Goal: Information Seeking & Learning: Learn about a topic

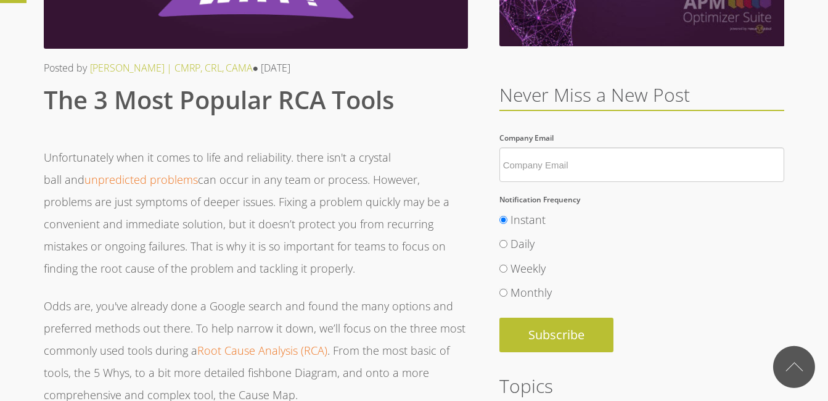
scroll to position [370, 0]
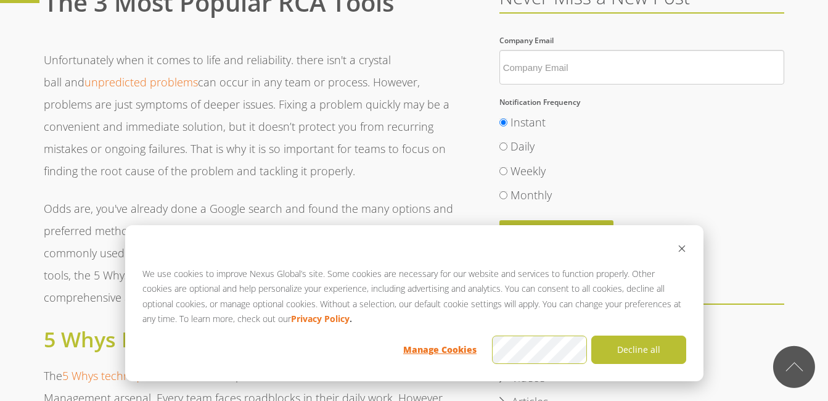
click at [161, 144] on p "Unfortunately when it comes to life and reliability. there isn't a crystal ball…" at bounding box center [256, 115] width 424 height 133
click at [634, 348] on button "Decline all" at bounding box center [638, 349] width 95 height 28
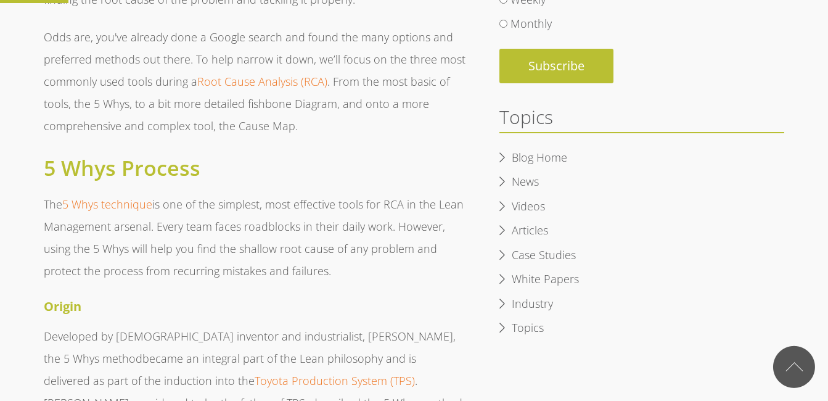
scroll to position [679, 0]
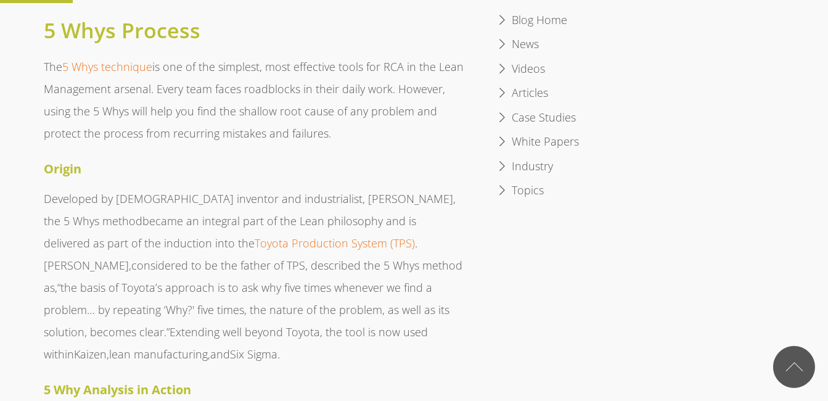
click at [44, 64] on p "The 5 Whys technique is one of the simplest, most effective tools for RCA in th…" at bounding box center [256, 99] width 424 height 89
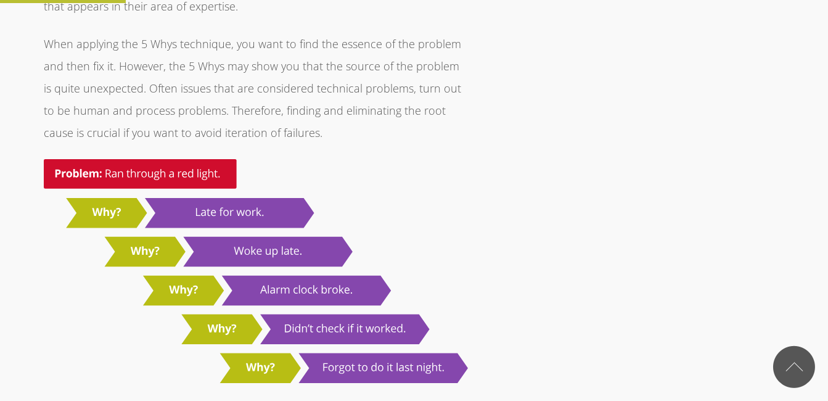
scroll to position [1234, 0]
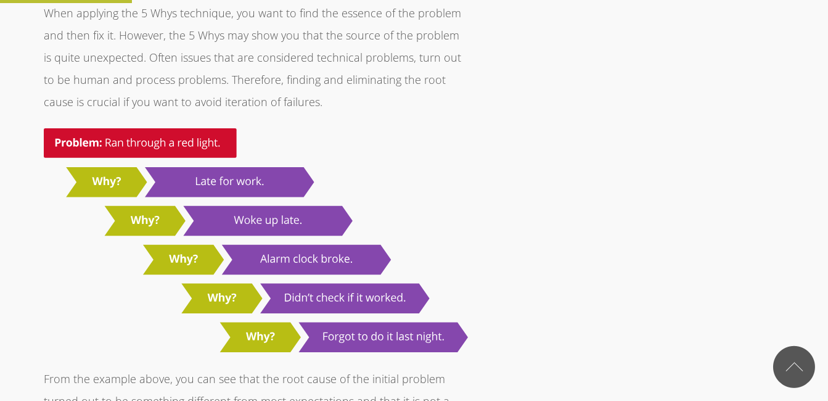
click at [59, 128] on img at bounding box center [256, 239] width 424 height 223
